Goal: Information Seeking & Learning: Learn about a topic

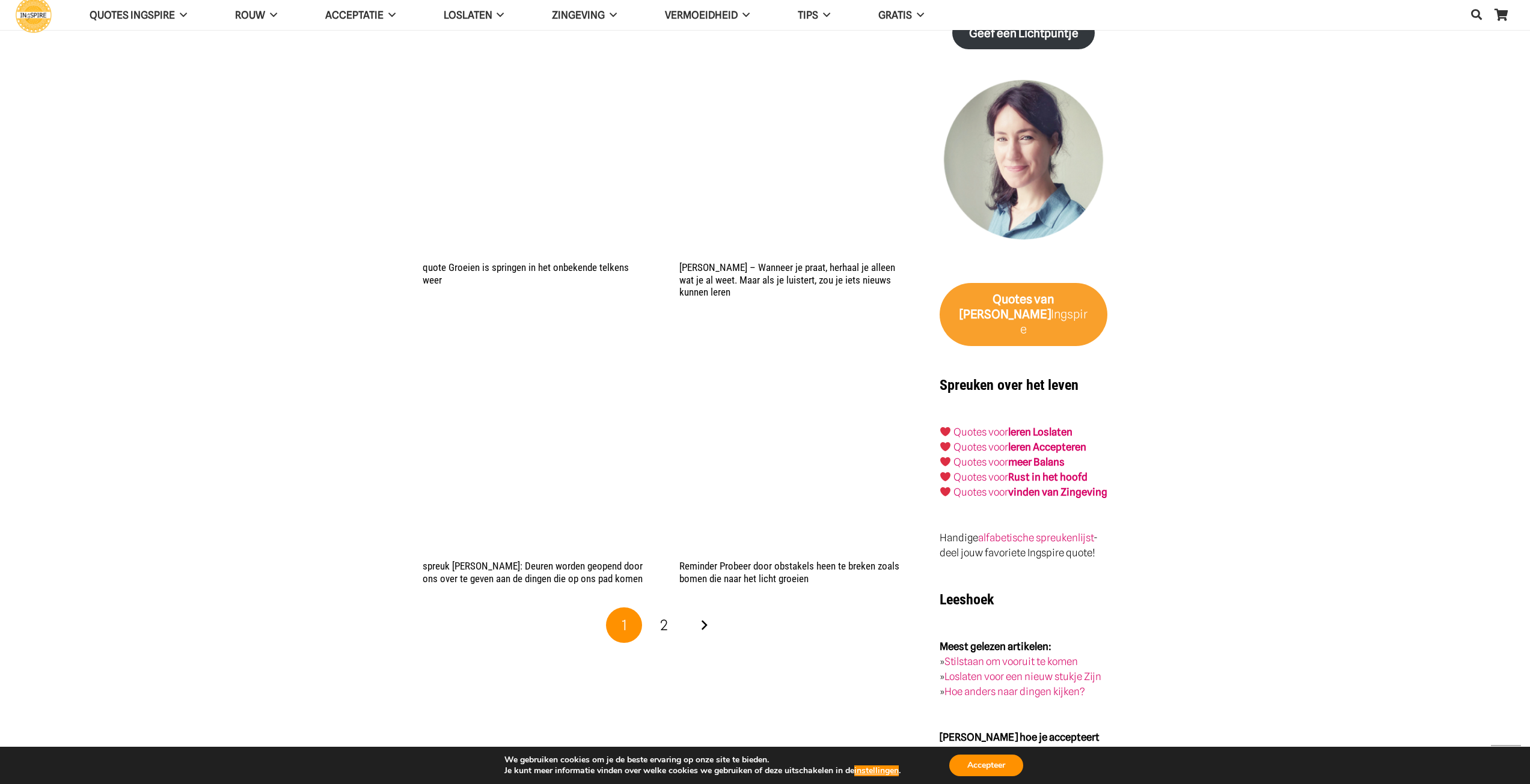
scroll to position [1863, 0]
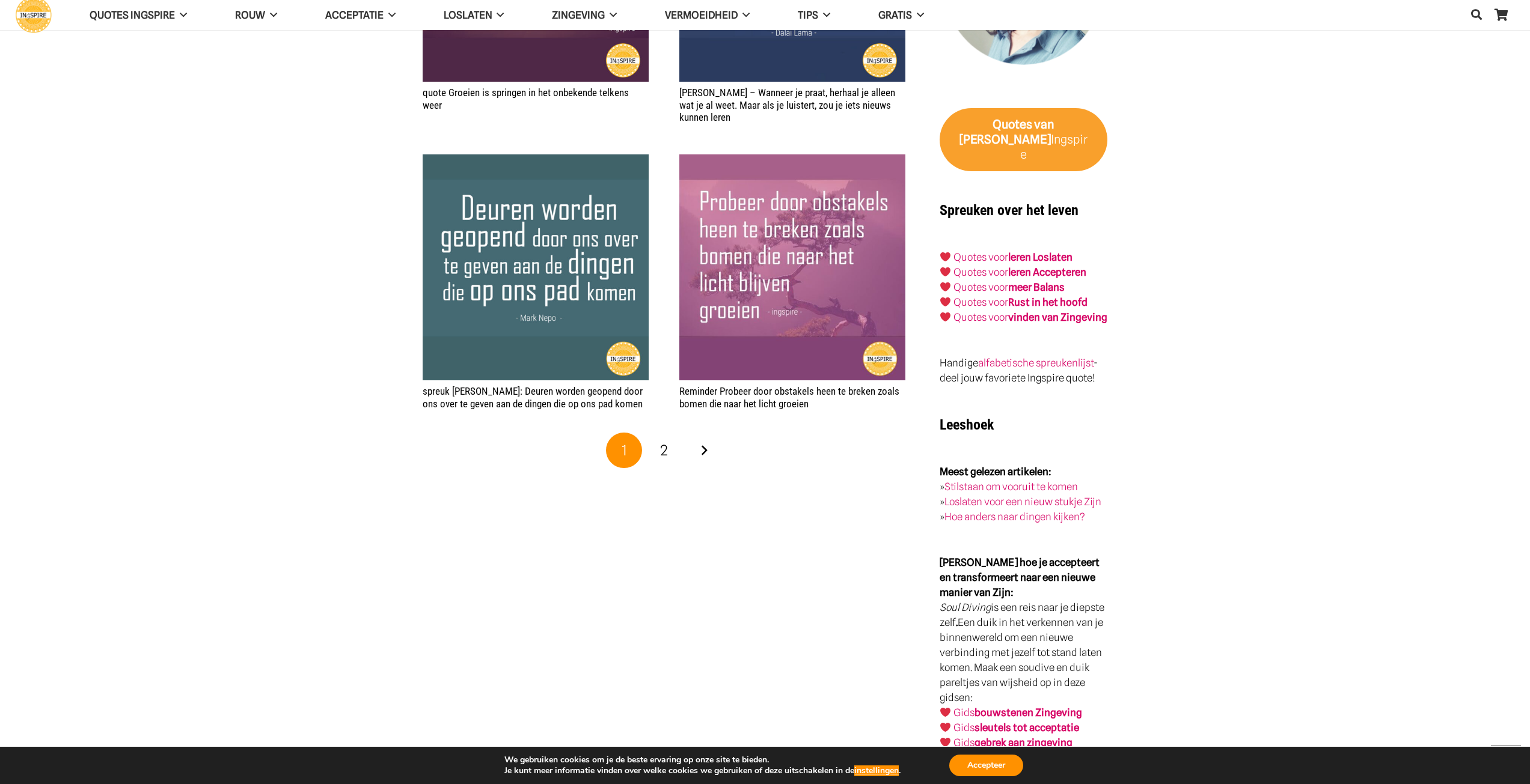
scroll to position [1983, 0]
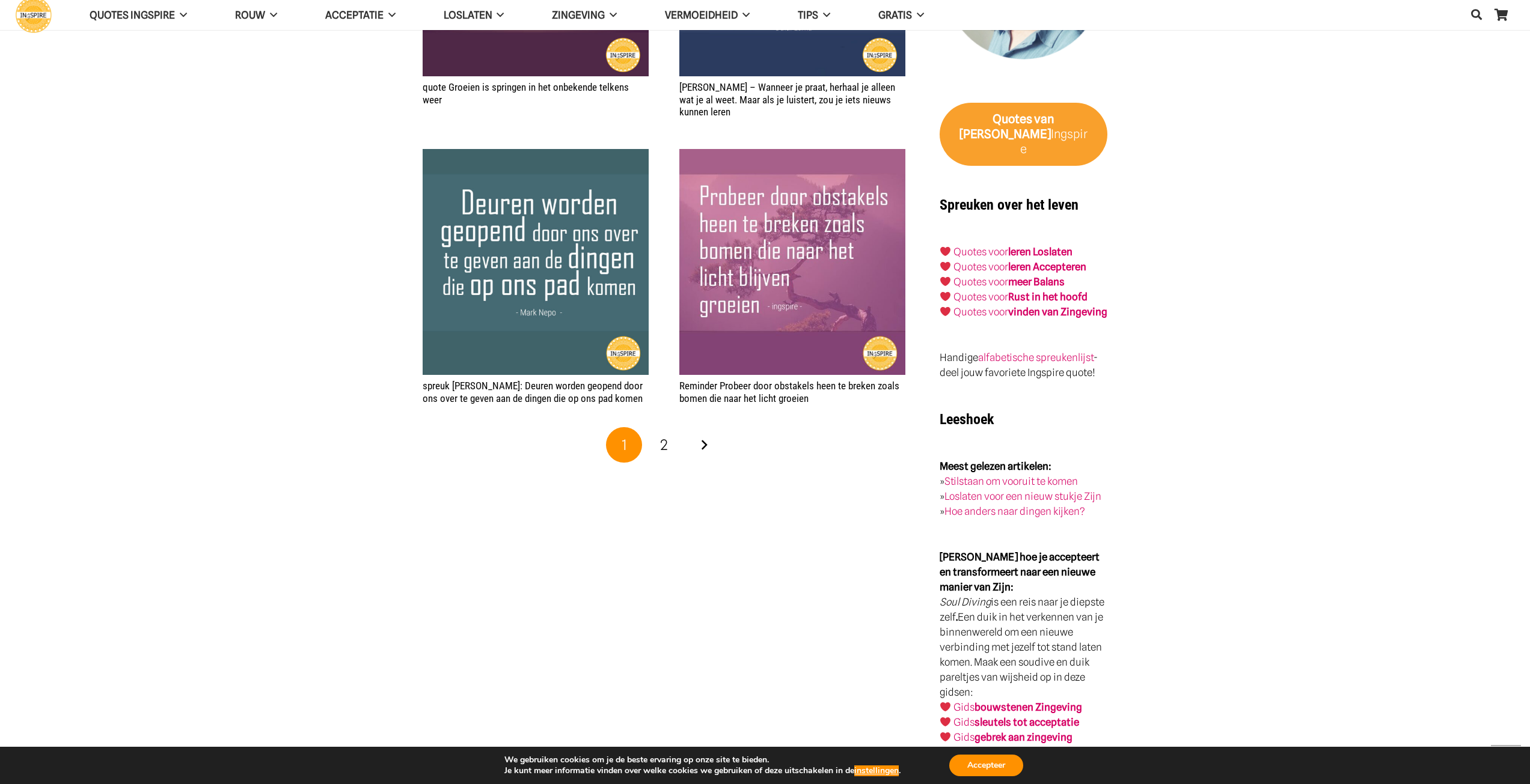
drag, startPoint x: 711, startPoint y: 450, endPoint x: 726, endPoint y: 448, distance: 15.1
click at [711, 450] on link "Volgende" at bounding box center [704, 445] width 36 height 36
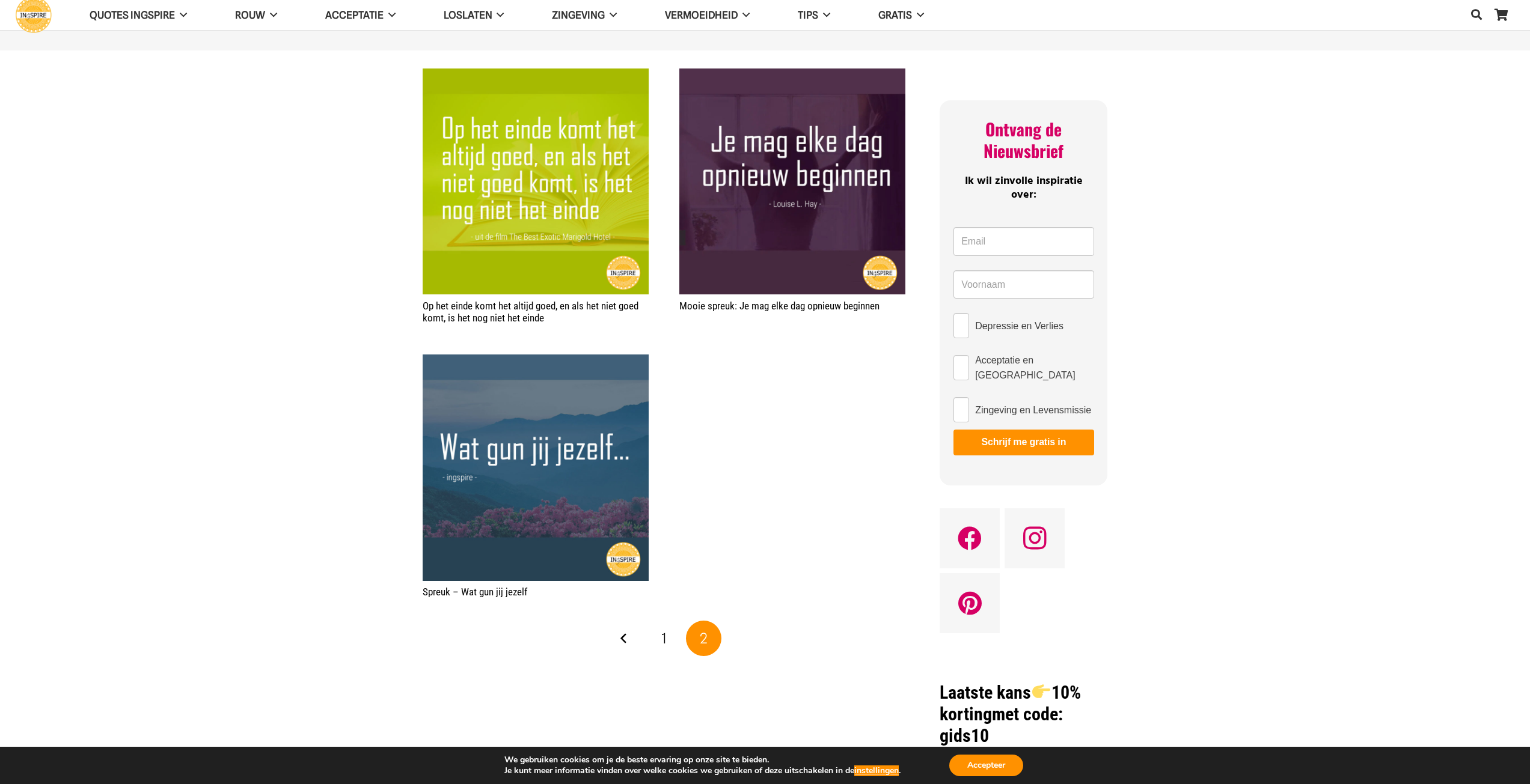
scroll to position [661, 0]
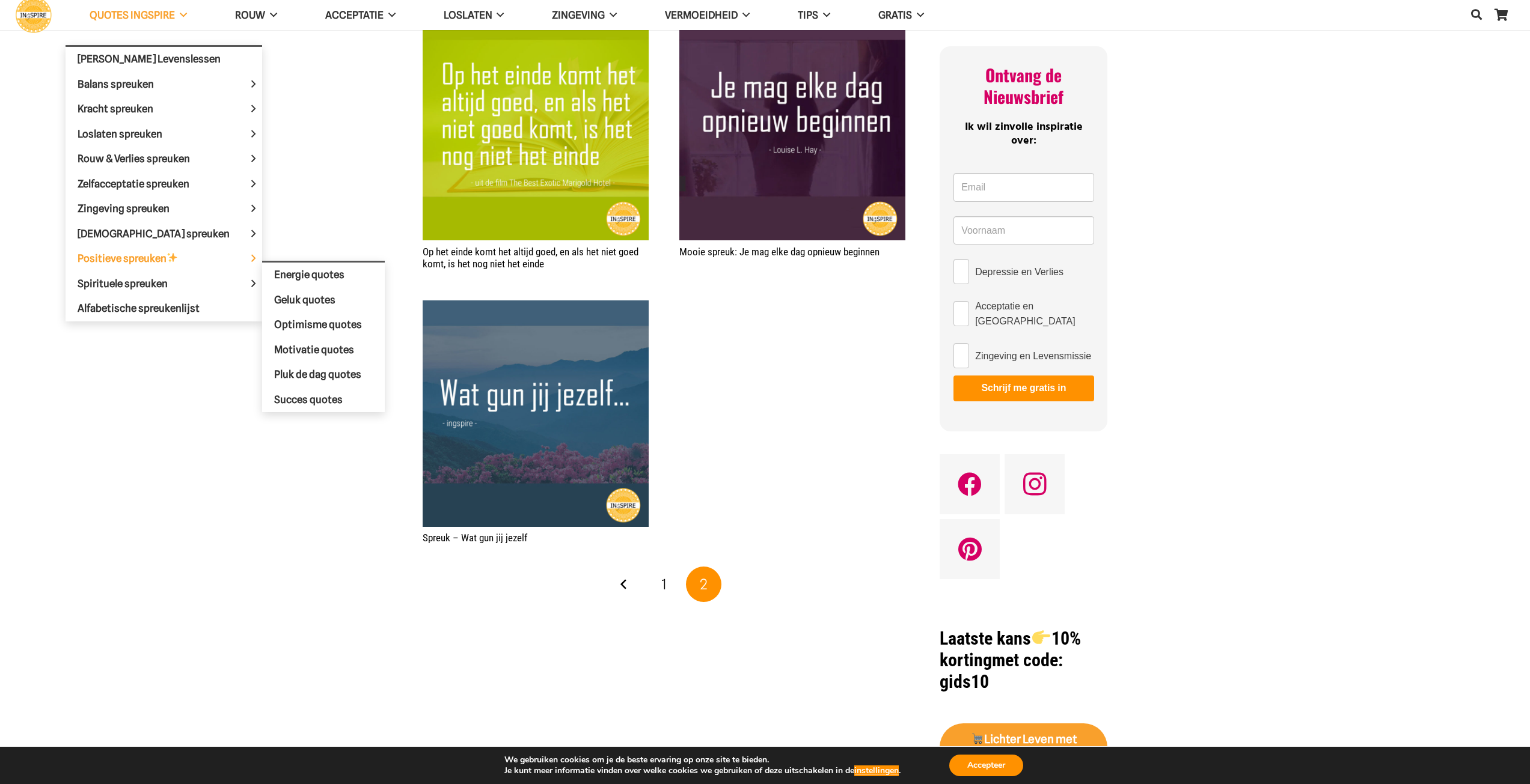
click at [152, 252] on span "Positieve spreuken" at bounding box center [138, 258] width 121 height 12
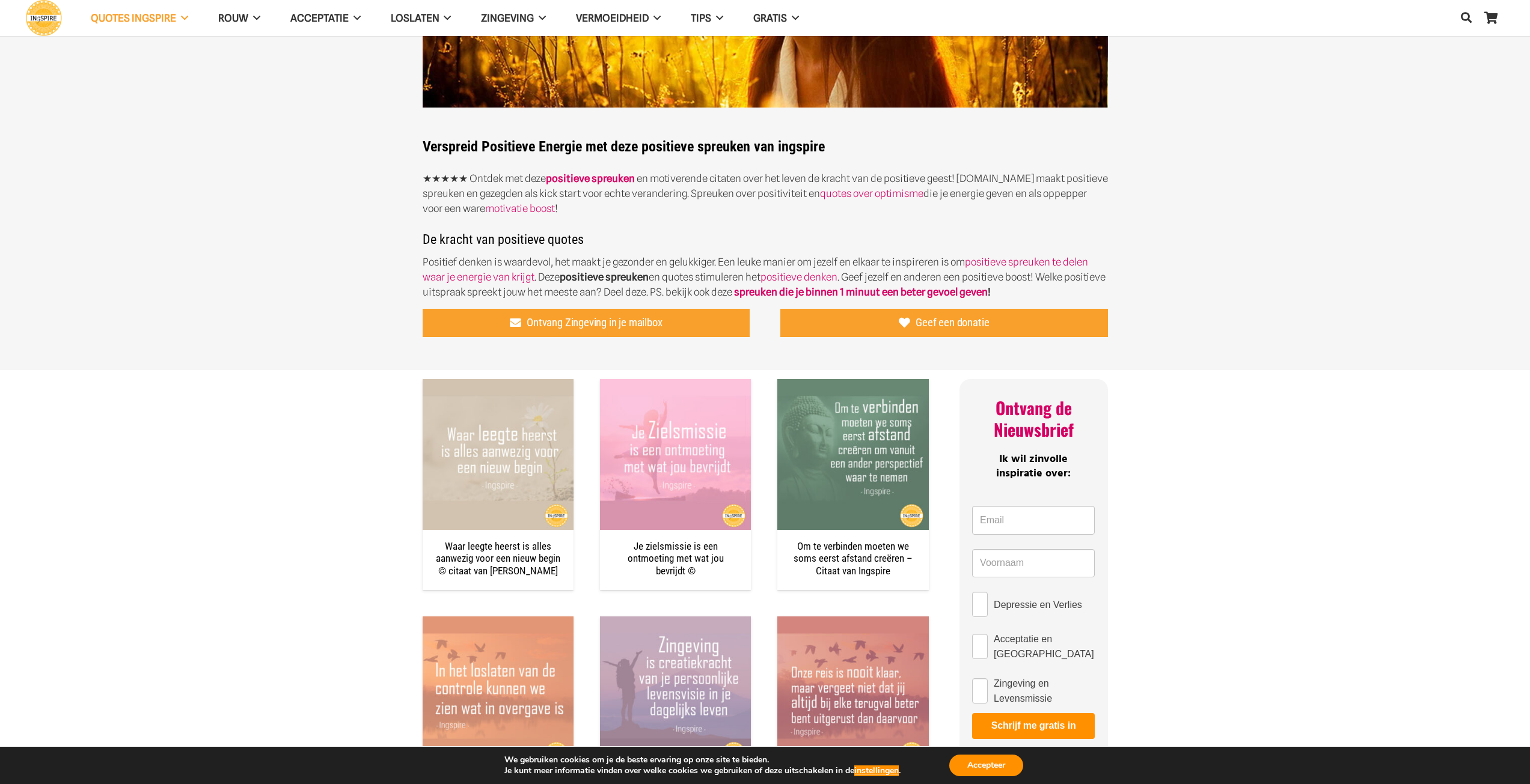
scroll to position [360, 0]
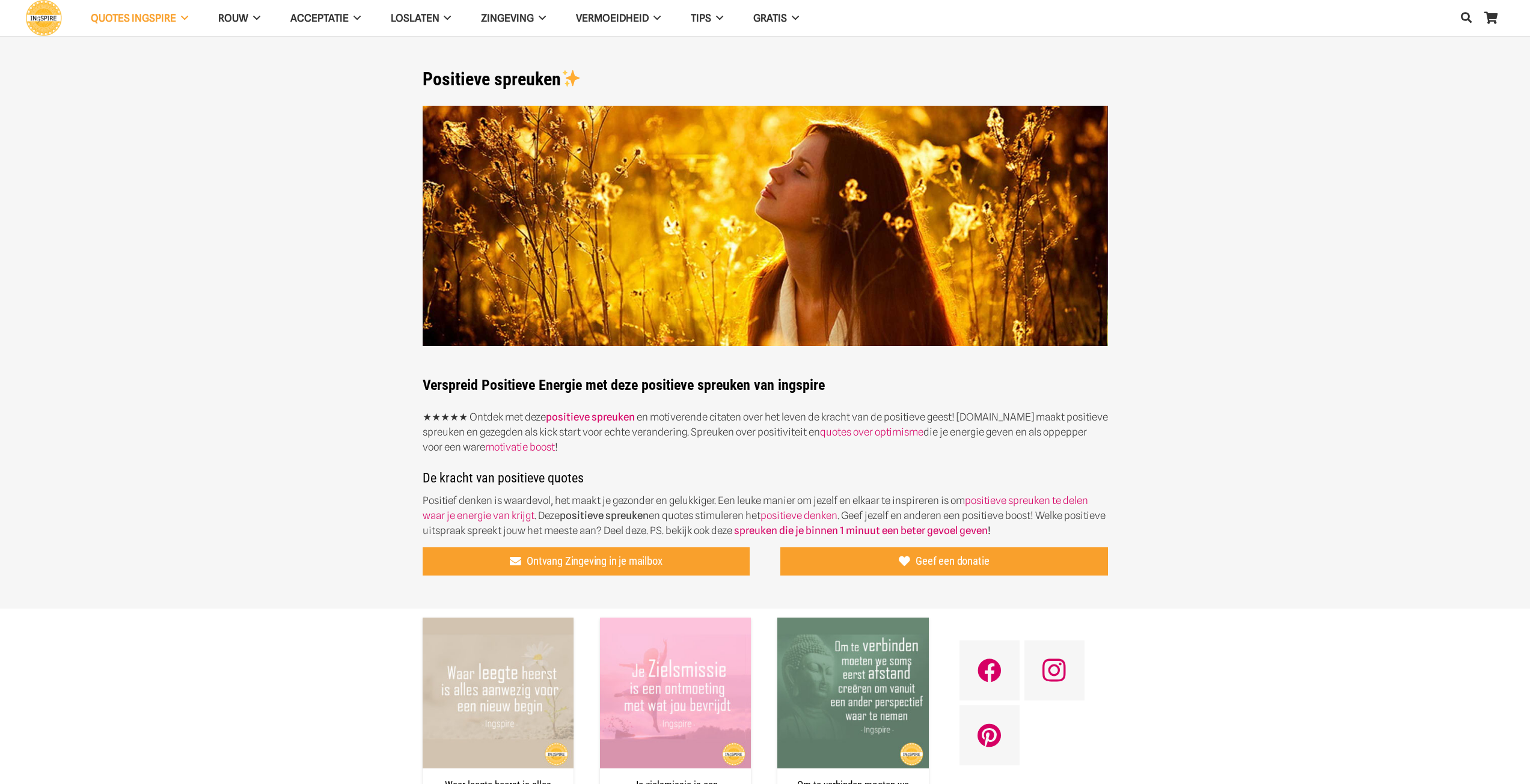
scroll to position [360, 0]
